Goal: Information Seeking & Learning: Learn about a topic

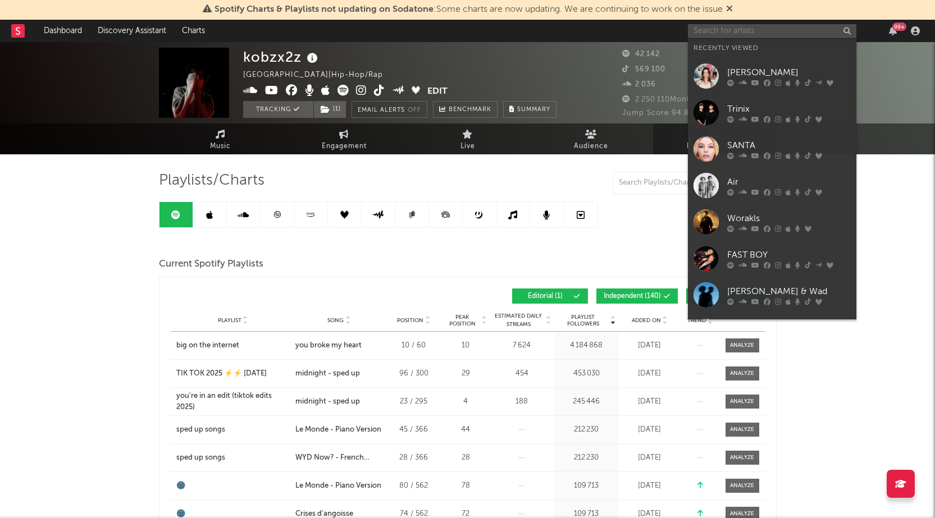
click at [745, 31] on input "text" at bounding box center [772, 31] width 169 height 14
click at [763, 141] on div "SANTA" at bounding box center [789, 145] width 124 height 13
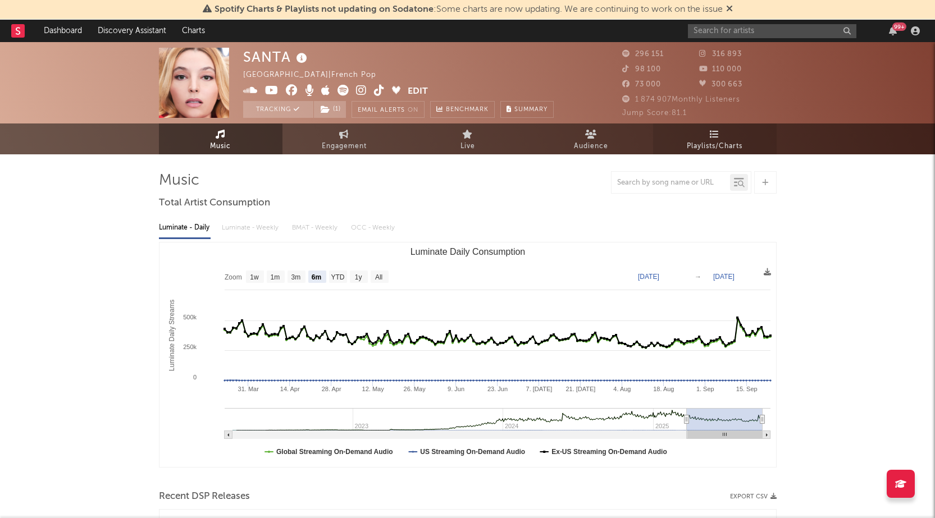
click at [753, 141] on link "Playlists/Charts" at bounding box center [715, 139] width 124 height 31
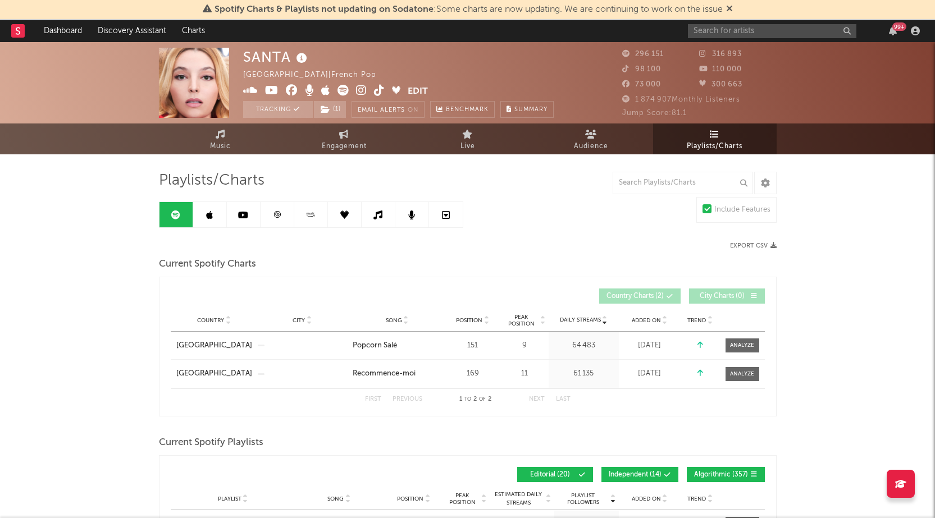
click at [273, 219] on icon at bounding box center [277, 215] width 8 height 8
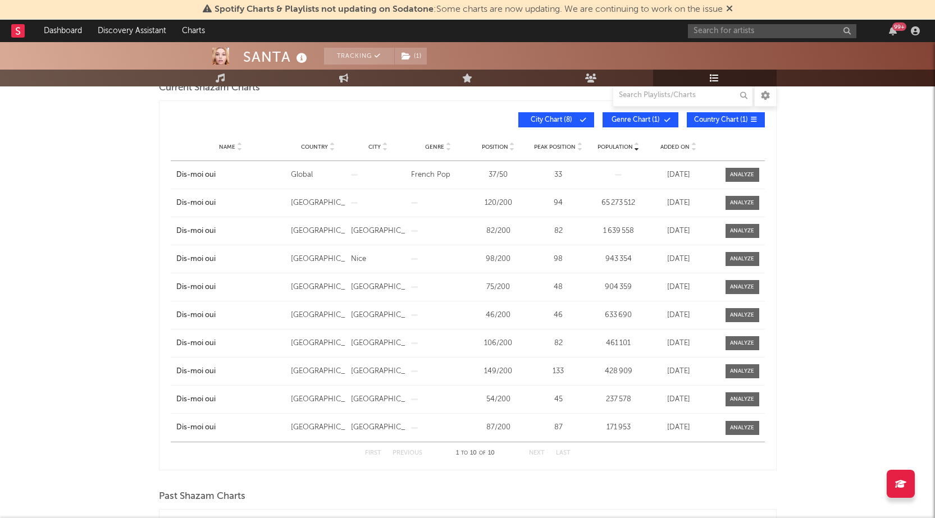
scroll to position [112, 0]
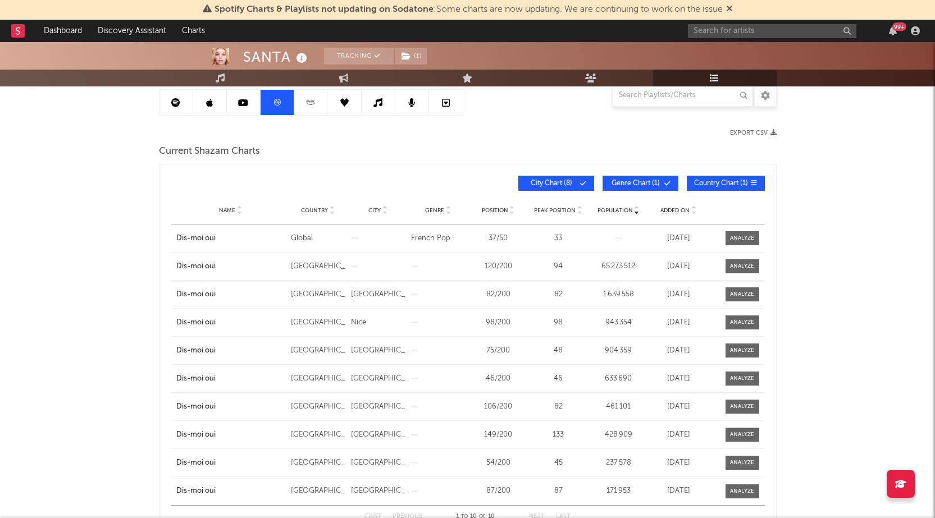
click at [666, 218] on div "Name Country City Genre Position Peak Position Population Added On Exit Date" at bounding box center [468, 211] width 594 height 28
click at [668, 213] on div "Added On" at bounding box center [679, 210] width 54 height 8
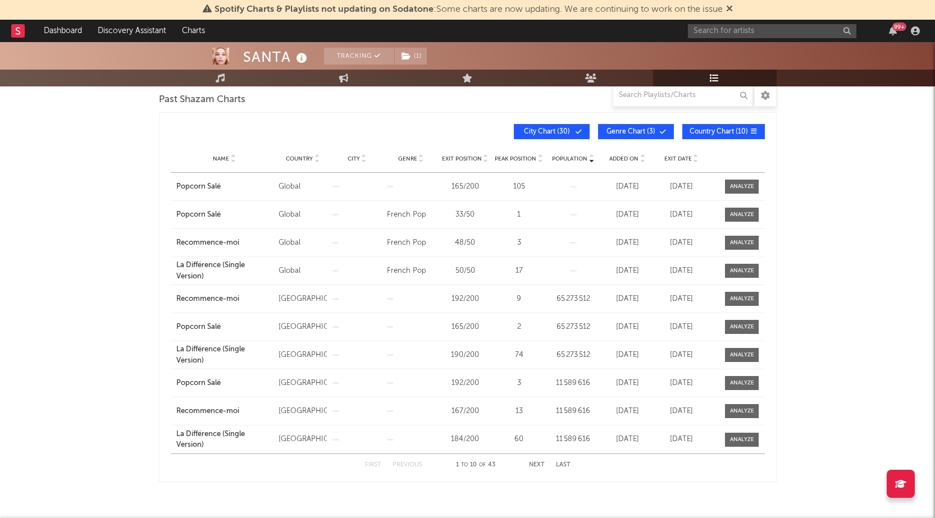
scroll to position [547, 0]
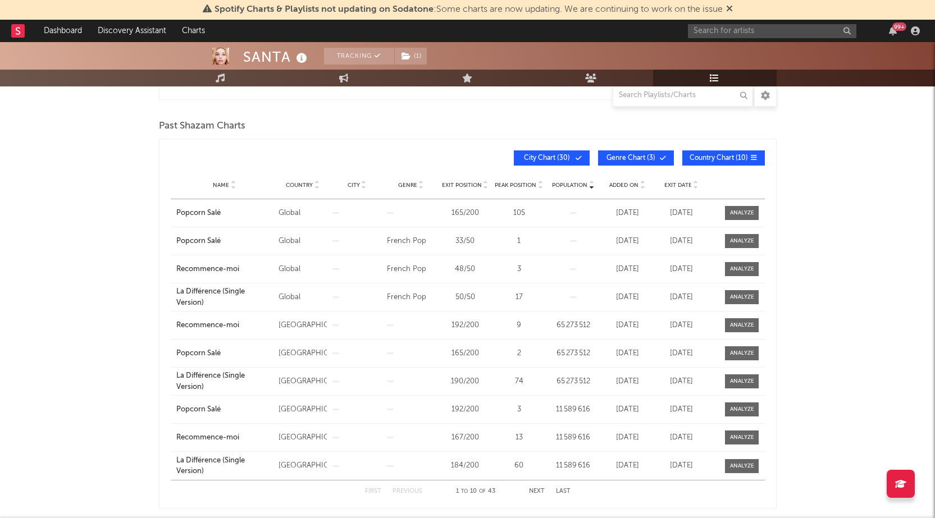
click at [627, 182] on span "Added On" at bounding box center [623, 185] width 29 height 7
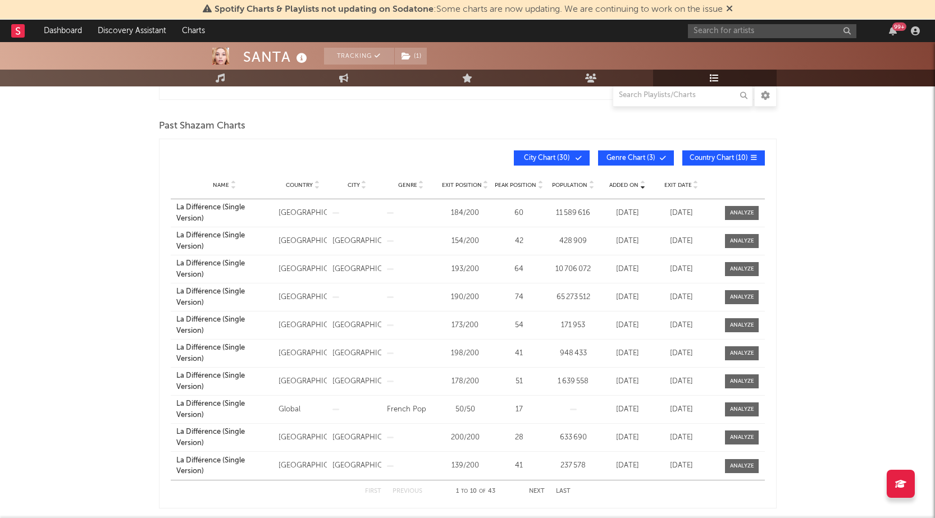
click at [627, 182] on span "Added On" at bounding box center [623, 185] width 29 height 7
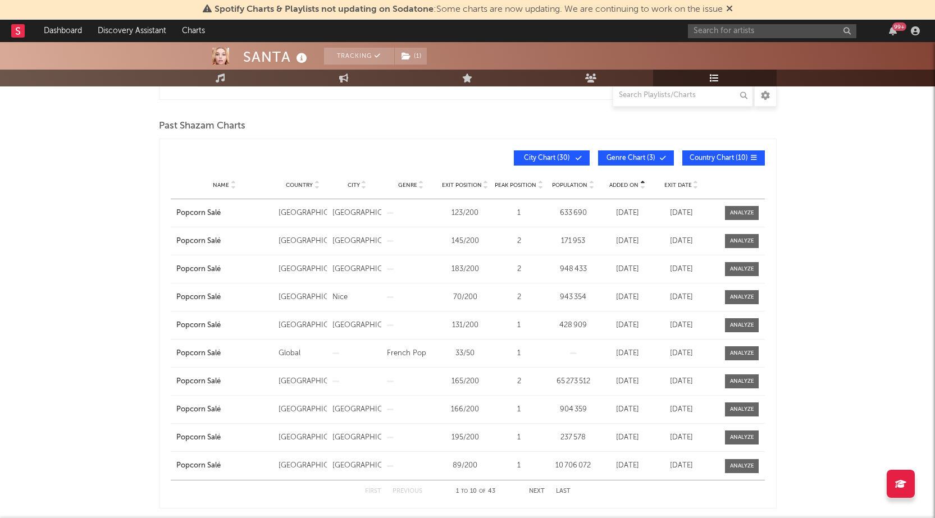
click at [626, 182] on span "Added On" at bounding box center [623, 185] width 29 height 7
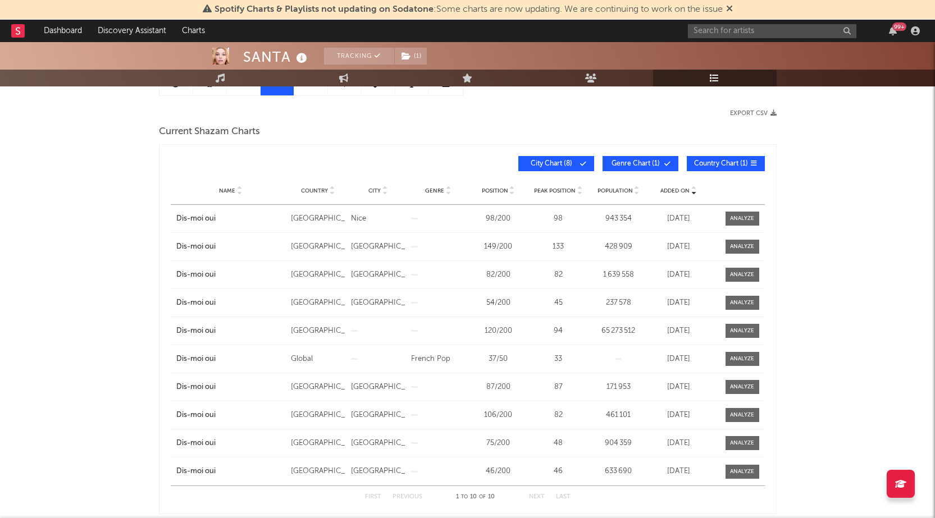
scroll to position [56, 0]
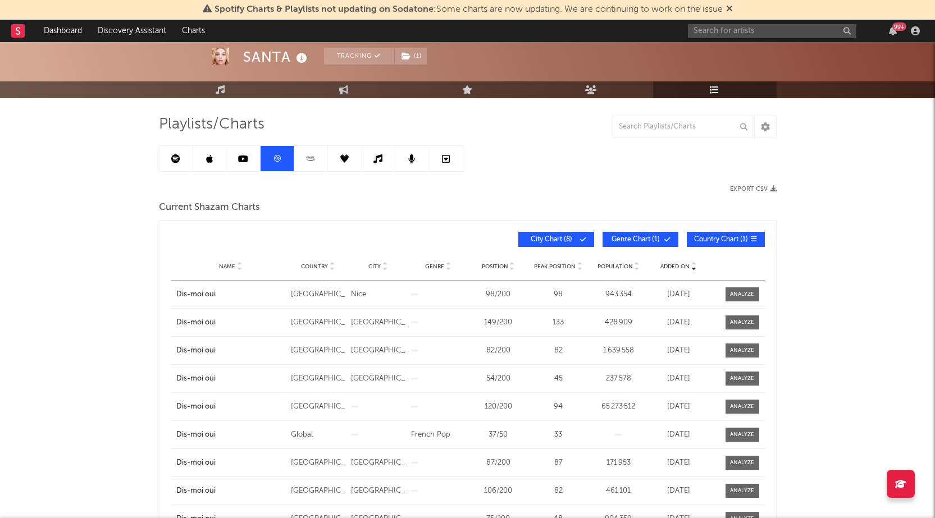
click at [175, 167] on link at bounding box center [177, 158] width 34 height 25
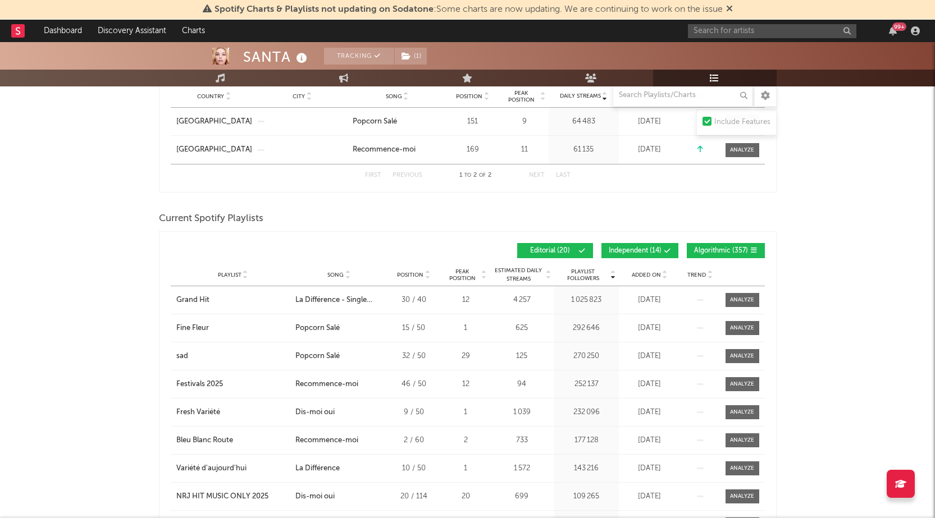
scroll to position [225, 0]
click at [652, 277] on div "Added On" at bounding box center [650, 274] width 56 height 8
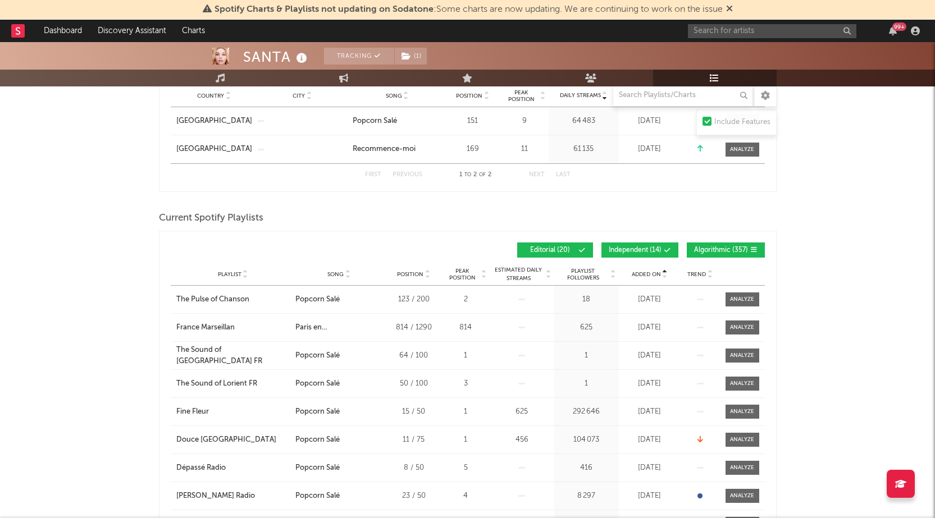
click at [652, 277] on div "Added On" at bounding box center [650, 274] width 56 height 8
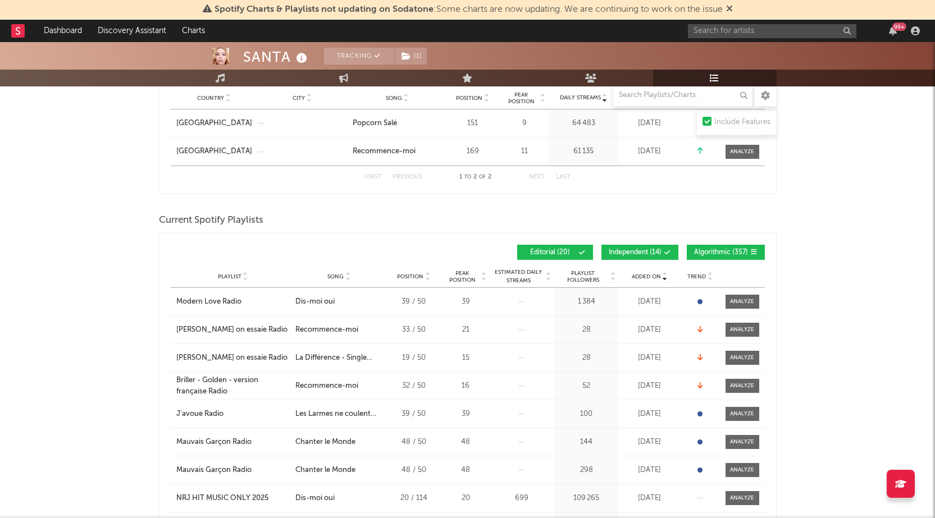
scroll to position [0, 0]
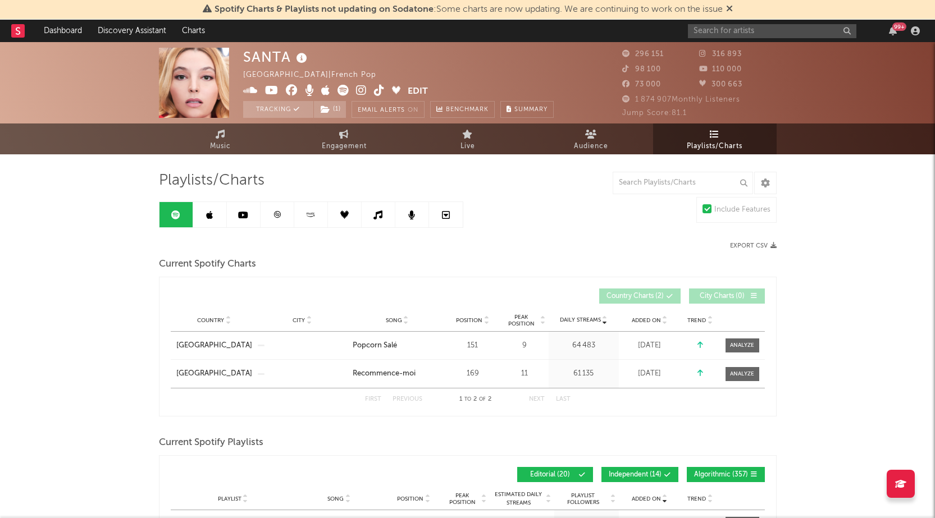
click at [213, 215] on link at bounding box center [210, 214] width 34 height 25
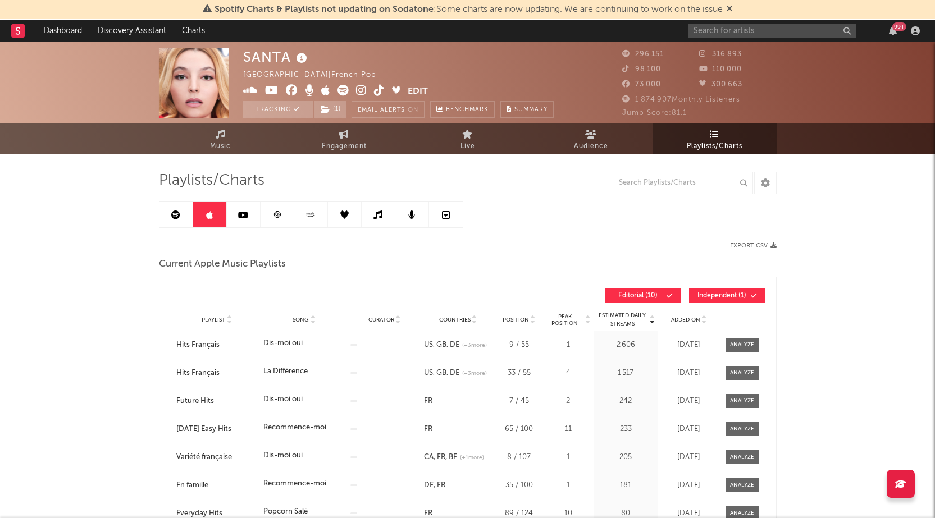
click at [190, 217] on link at bounding box center [177, 214] width 34 height 25
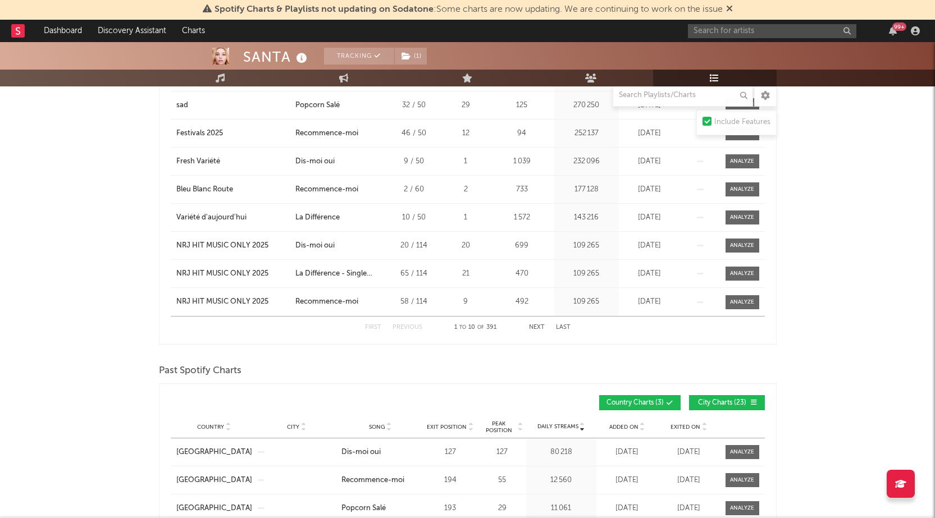
scroll to position [326, 0]
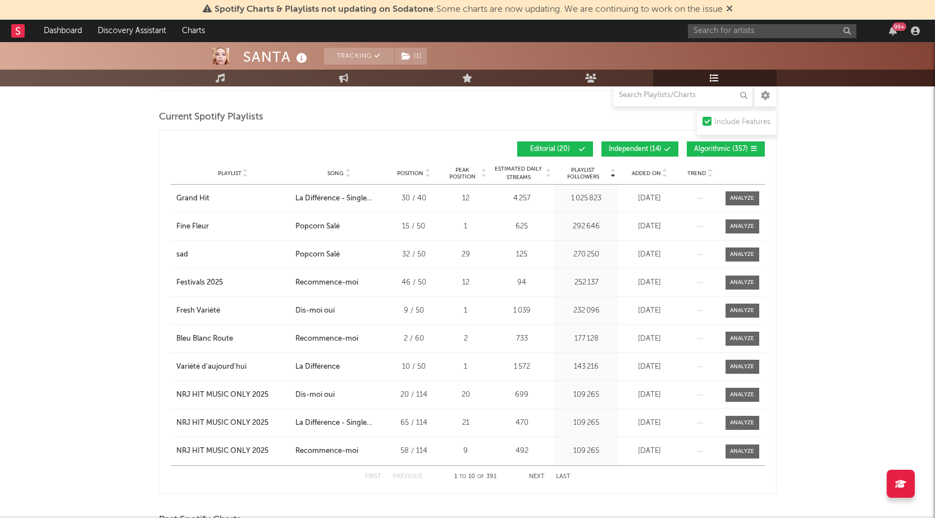
click at [639, 173] on span "Added On" at bounding box center [646, 173] width 29 height 7
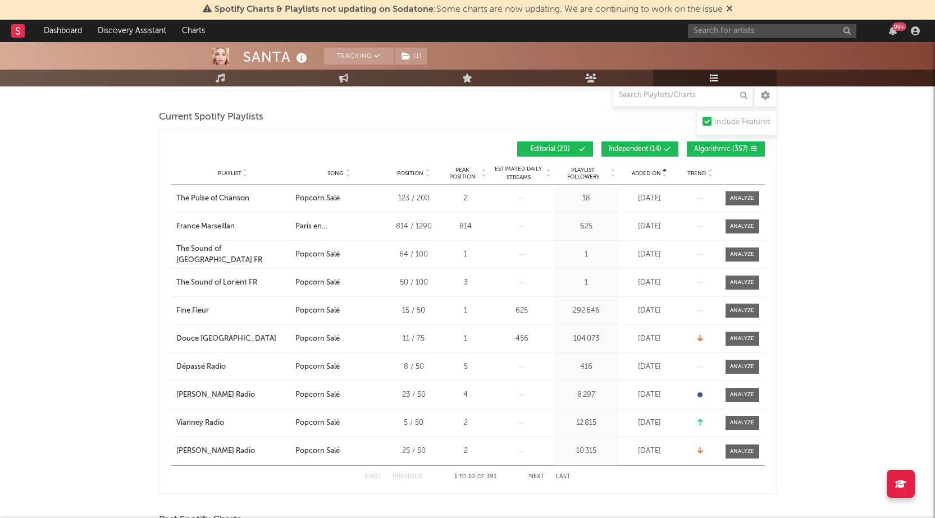
click at [639, 173] on span "Added On" at bounding box center [646, 173] width 29 height 7
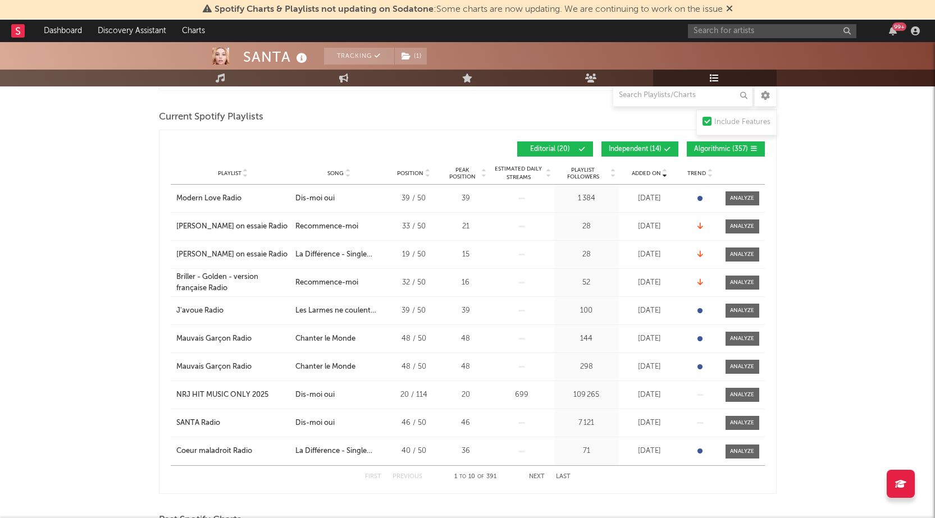
click at [639, 173] on span "Added On" at bounding box center [646, 173] width 29 height 7
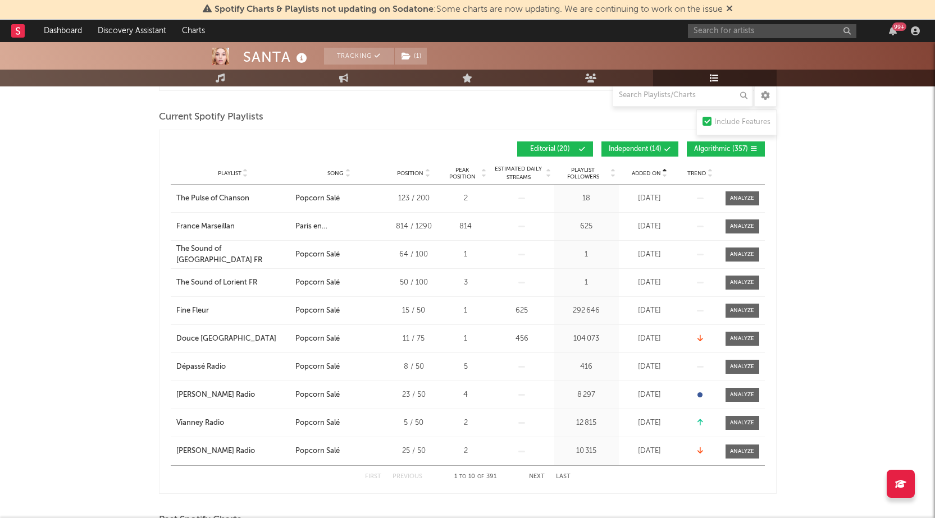
click at [639, 173] on span "Added On" at bounding box center [646, 173] width 29 height 7
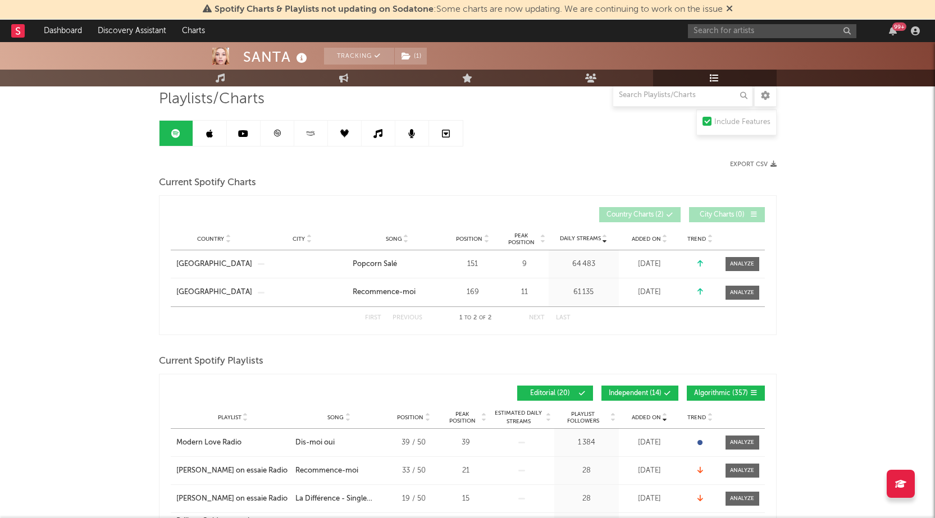
scroll to position [0, 0]
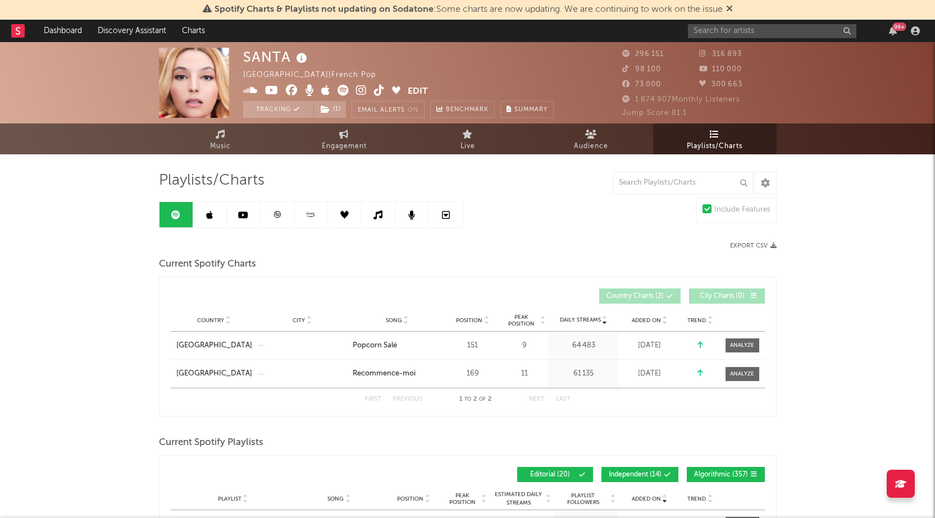
click at [213, 213] on link at bounding box center [210, 214] width 34 height 25
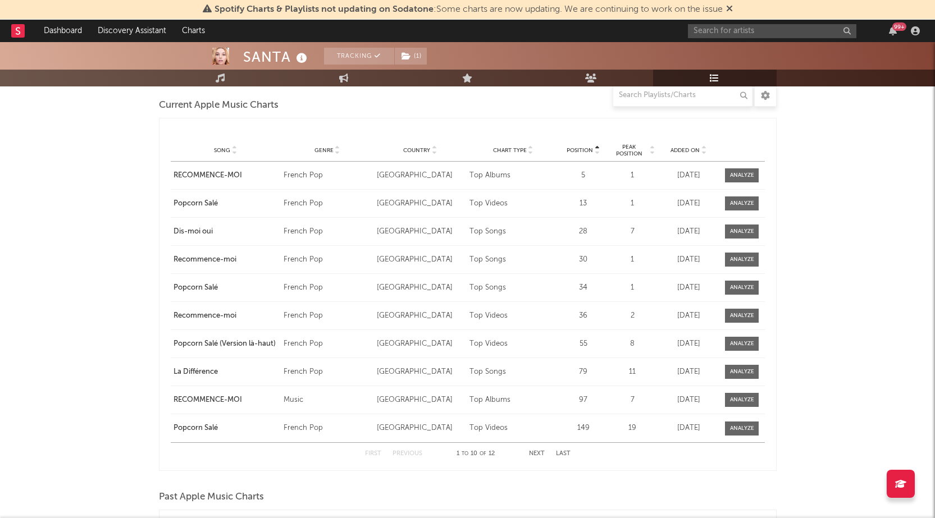
scroll to position [1180, 0]
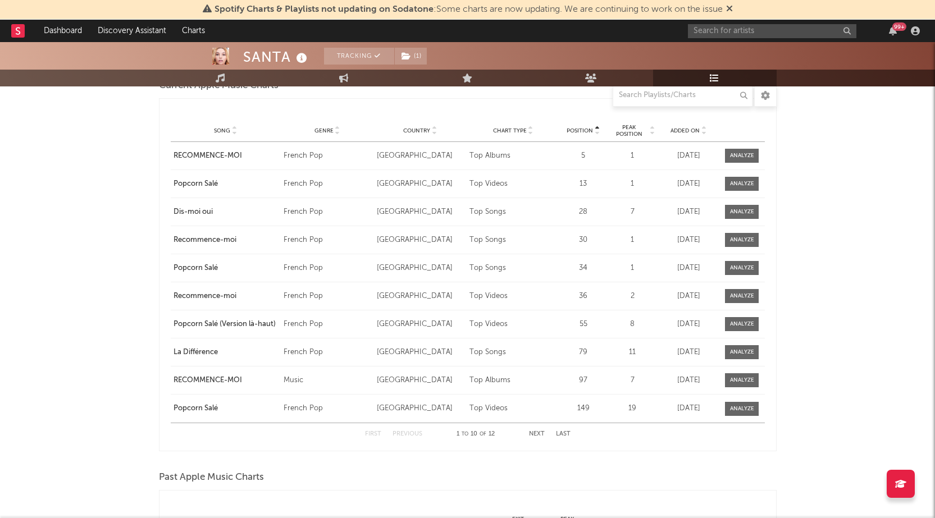
click at [675, 135] on div "Playlist Song Curator Genre Countries Country Chart Type Position Peak Position…" at bounding box center [468, 131] width 594 height 22
click at [683, 134] on span "Added On" at bounding box center [685, 131] width 29 height 7
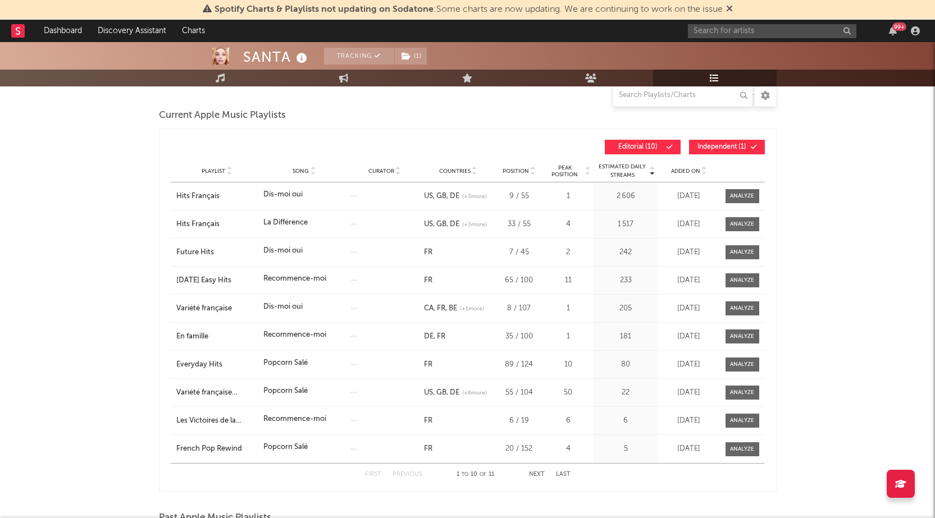
scroll to position [0, 0]
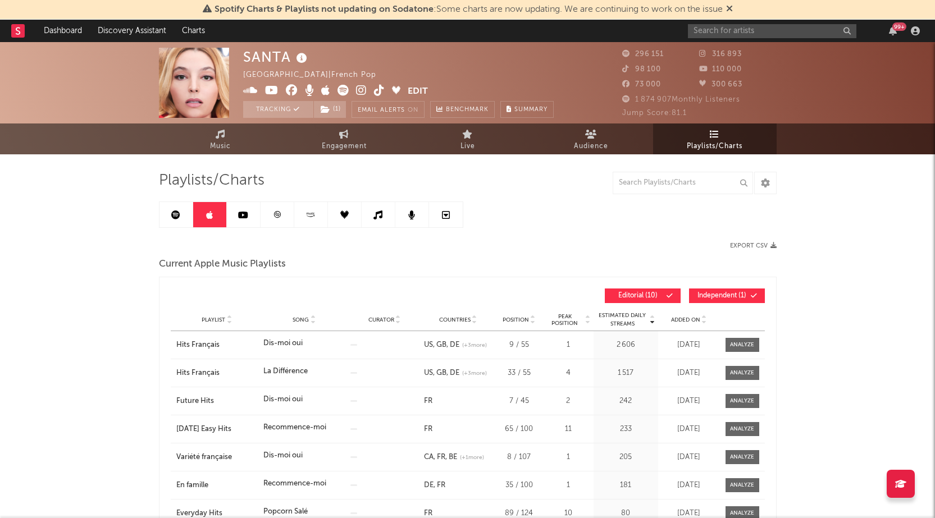
click at [381, 217] on icon at bounding box center [378, 215] width 9 height 9
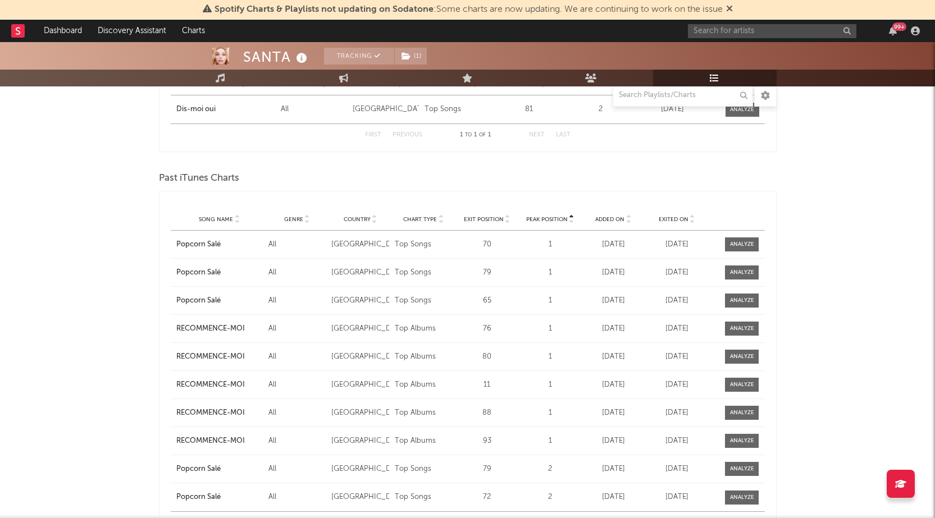
scroll to position [309, 0]
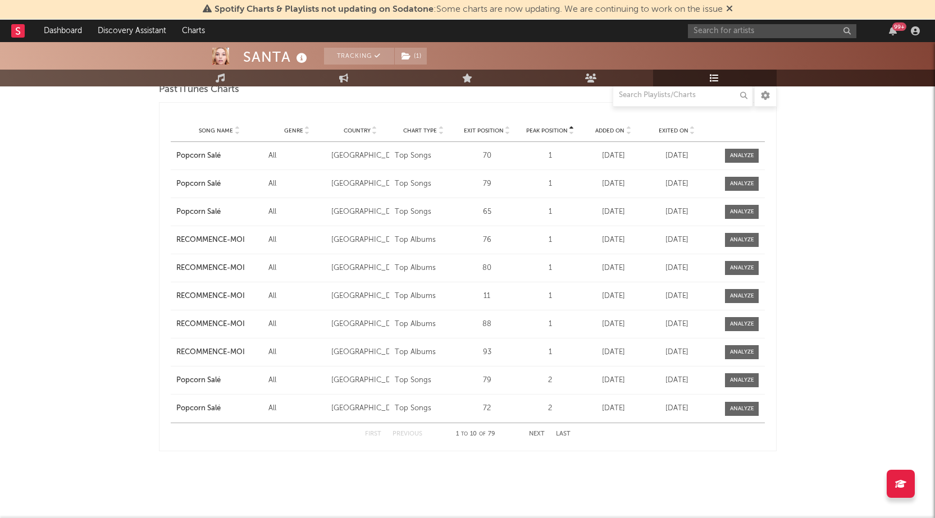
click at [675, 132] on span "Exited On" at bounding box center [674, 131] width 30 height 7
click at [536, 431] on button "Next" at bounding box center [537, 434] width 16 height 6
click at [417, 433] on button "Previous" at bounding box center [408, 434] width 30 height 6
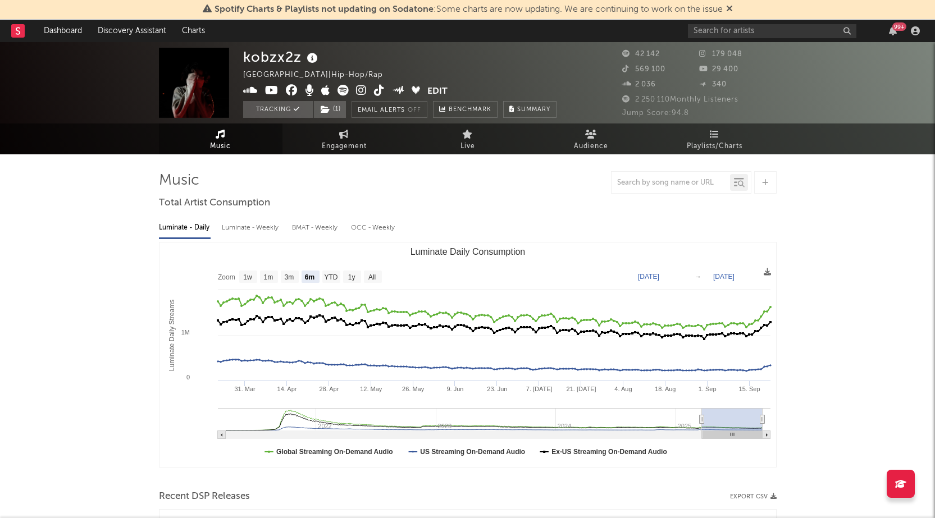
select select "6m"
